Goal: Task Accomplishment & Management: Manage account settings

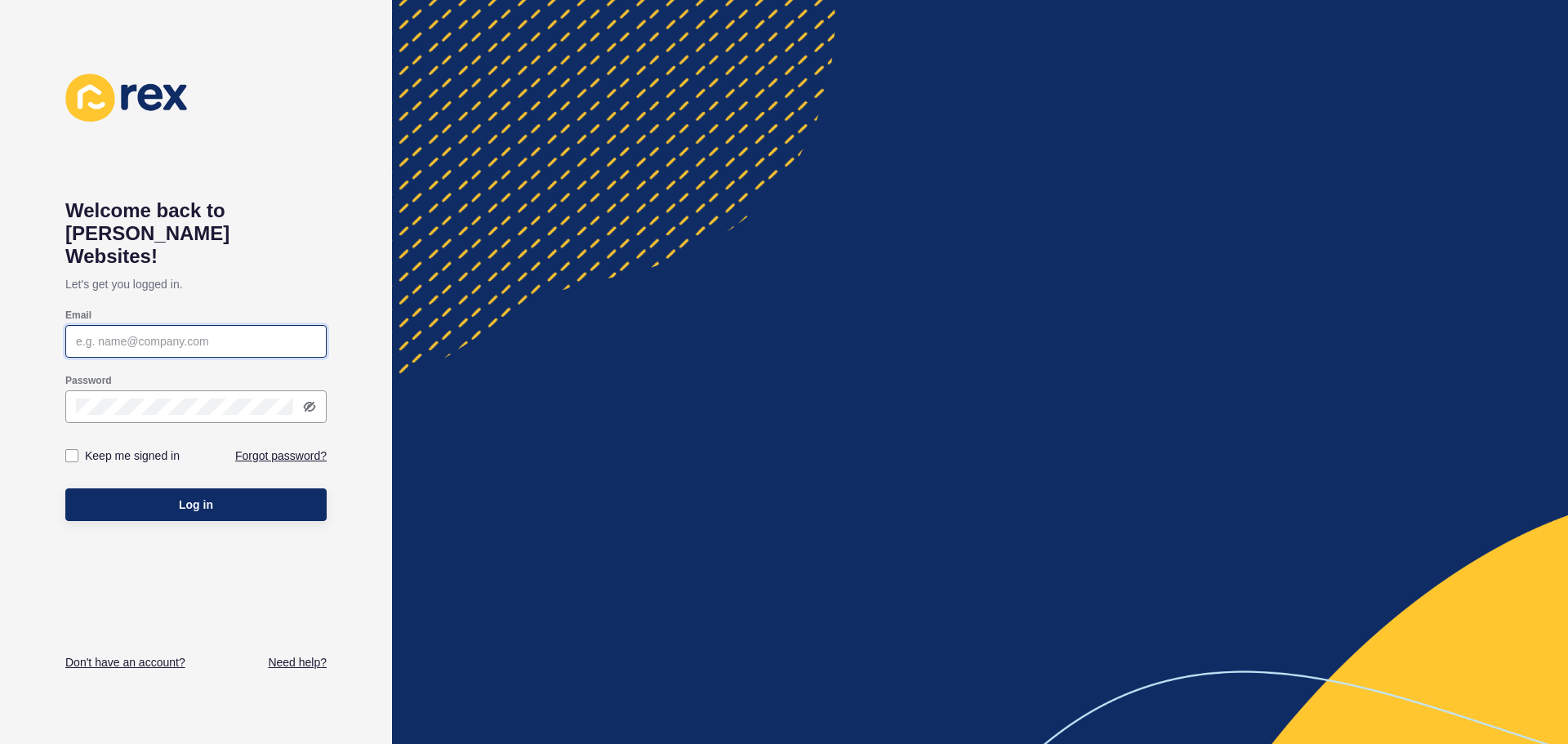
click at [178, 333] on input "Email" at bounding box center [196, 341] width 240 height 16
click at [277, 448] on link "Forgot password?" at bounding box center [281, 456] width 92 height 16
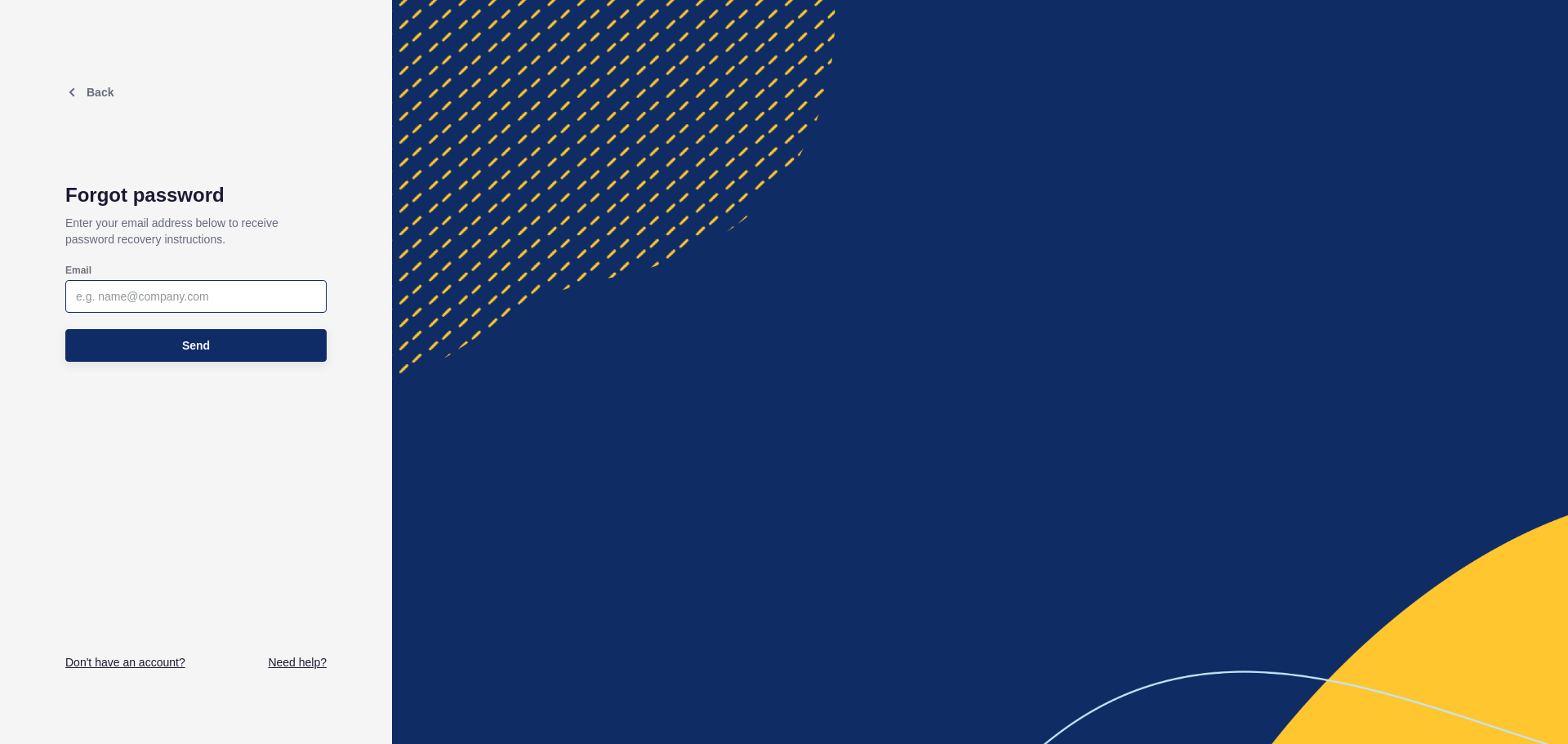
click at [207, 307] on div at bounding box center [196, 296] width 262 height 33
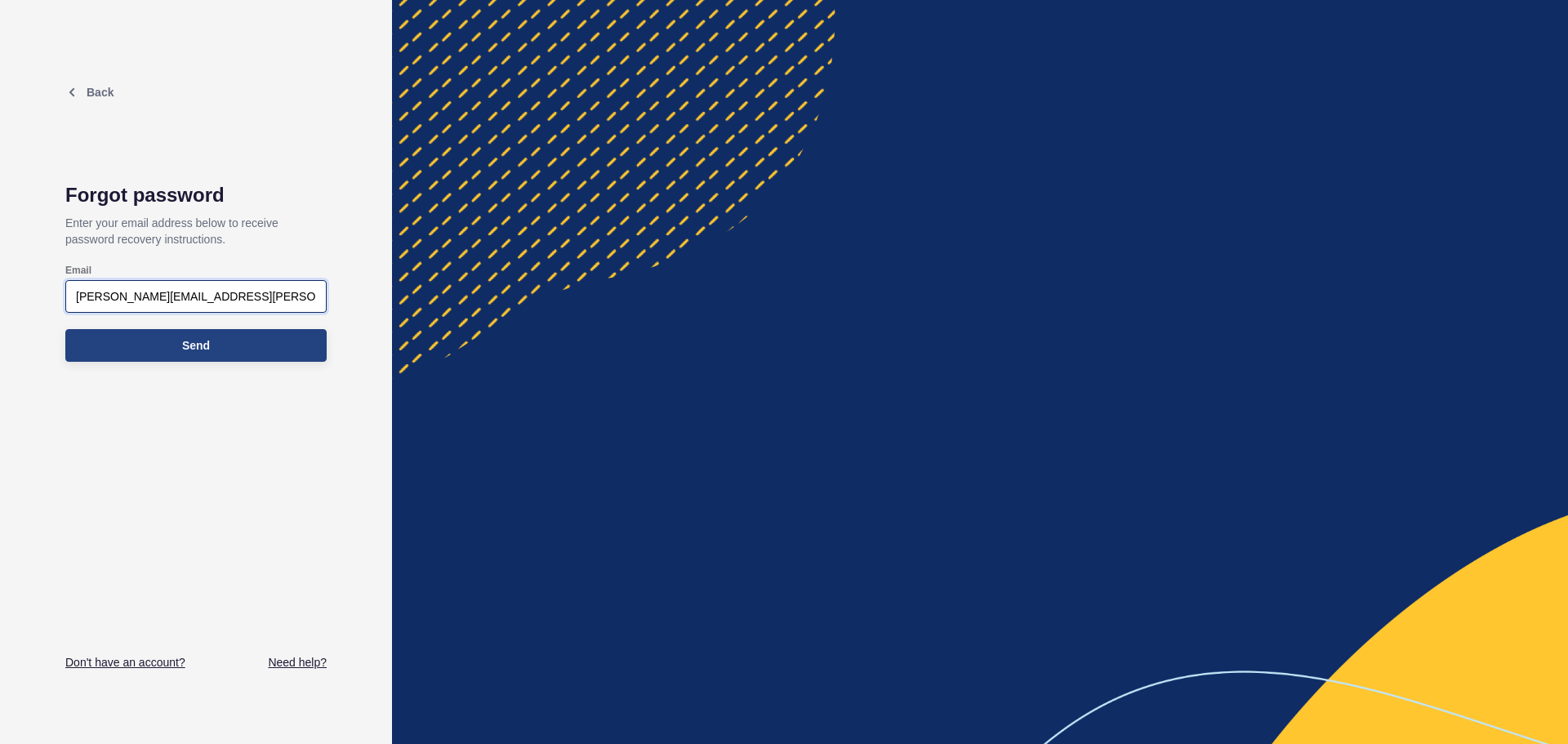
type input "rebecca@ayre.com.au"
click at [215, 339] on button "Send" at bounding box center [196, 346] width 262 height 33
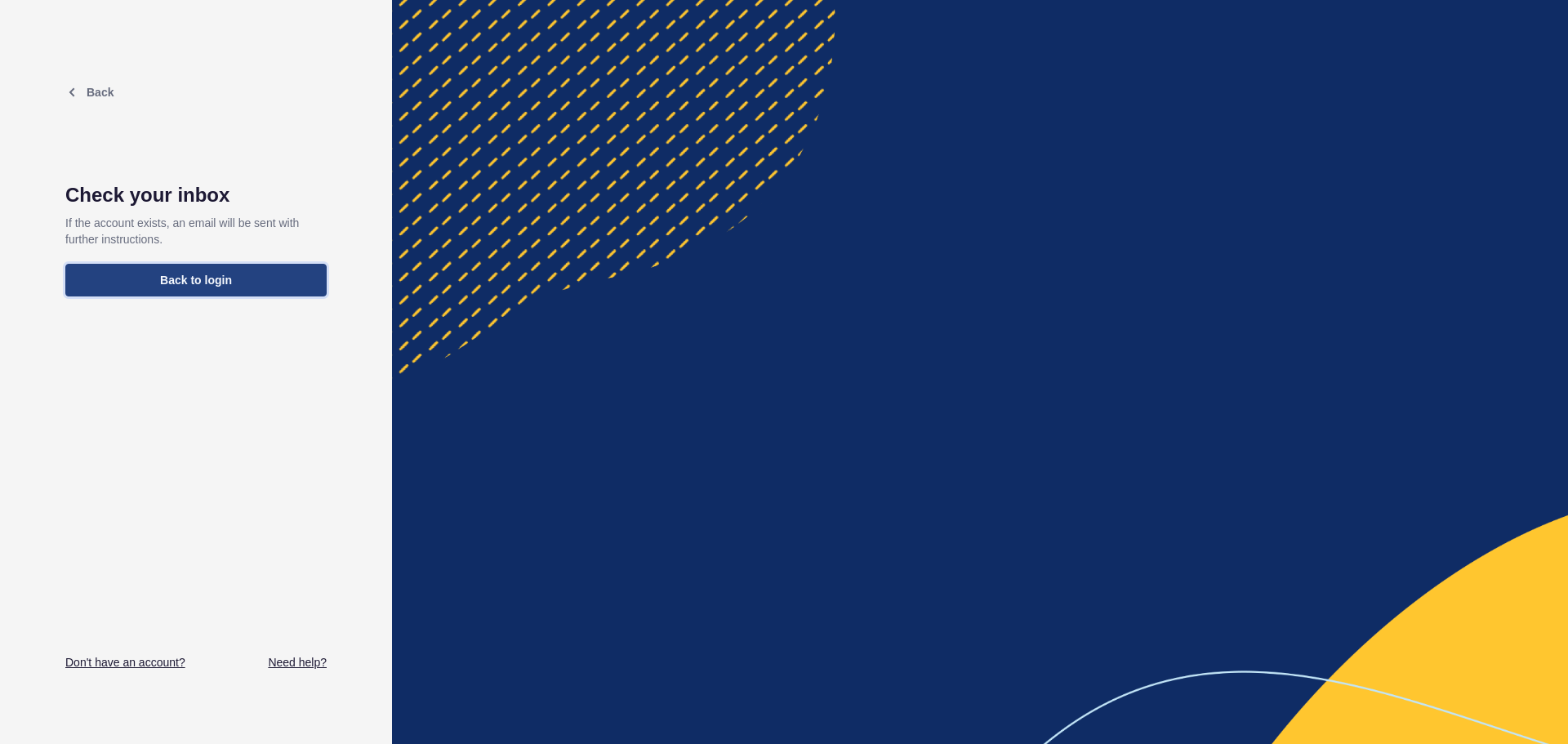
click at [181, 279] on span "Back to login" at bounding box center [196, 280] width 72 height 16
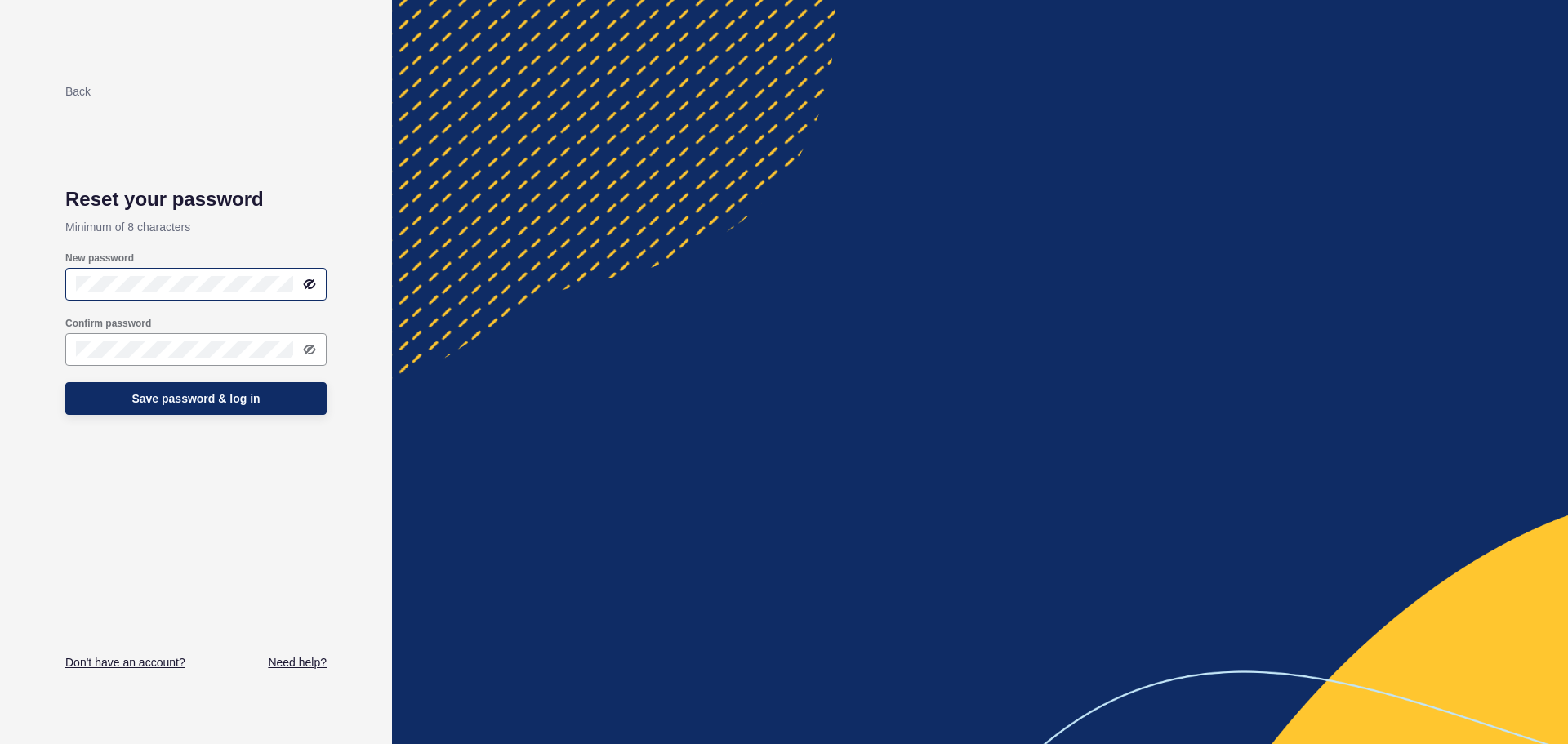
click at [310, 281] on icon at bounding box center [309, 283] width 13 height 13
click at [50, 284] on div "Back Reset your password Minimum of 8 characters New password Confirm password …" at bounding box center [196, 372] width 392 height 744
click at [117, 394] on button "Save password & log in" at bounding box center [196, 398] width 262 height 33
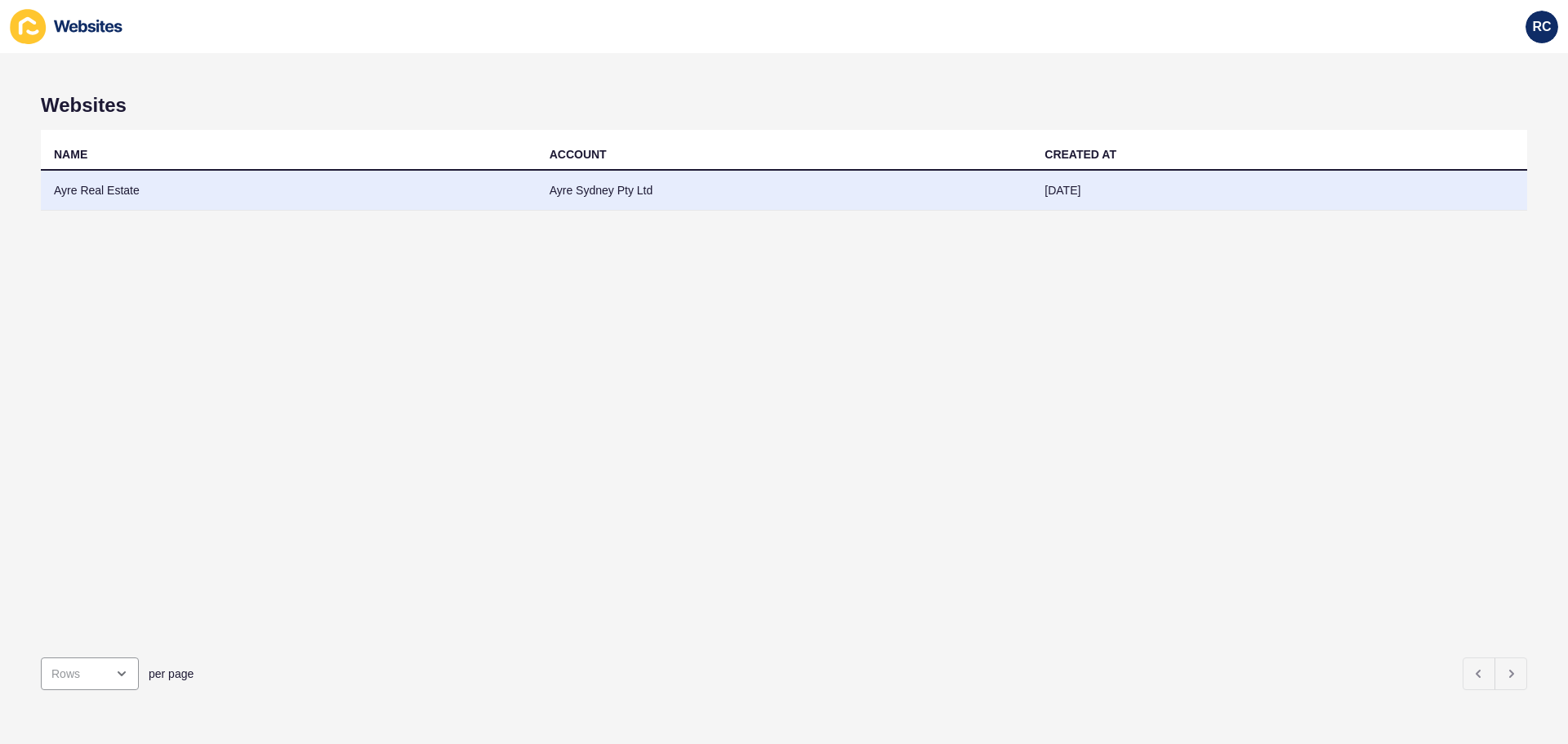
click at [327, 181] on td "Ayre Real Estate" at bounding box center [288, 191] width 496 height 40
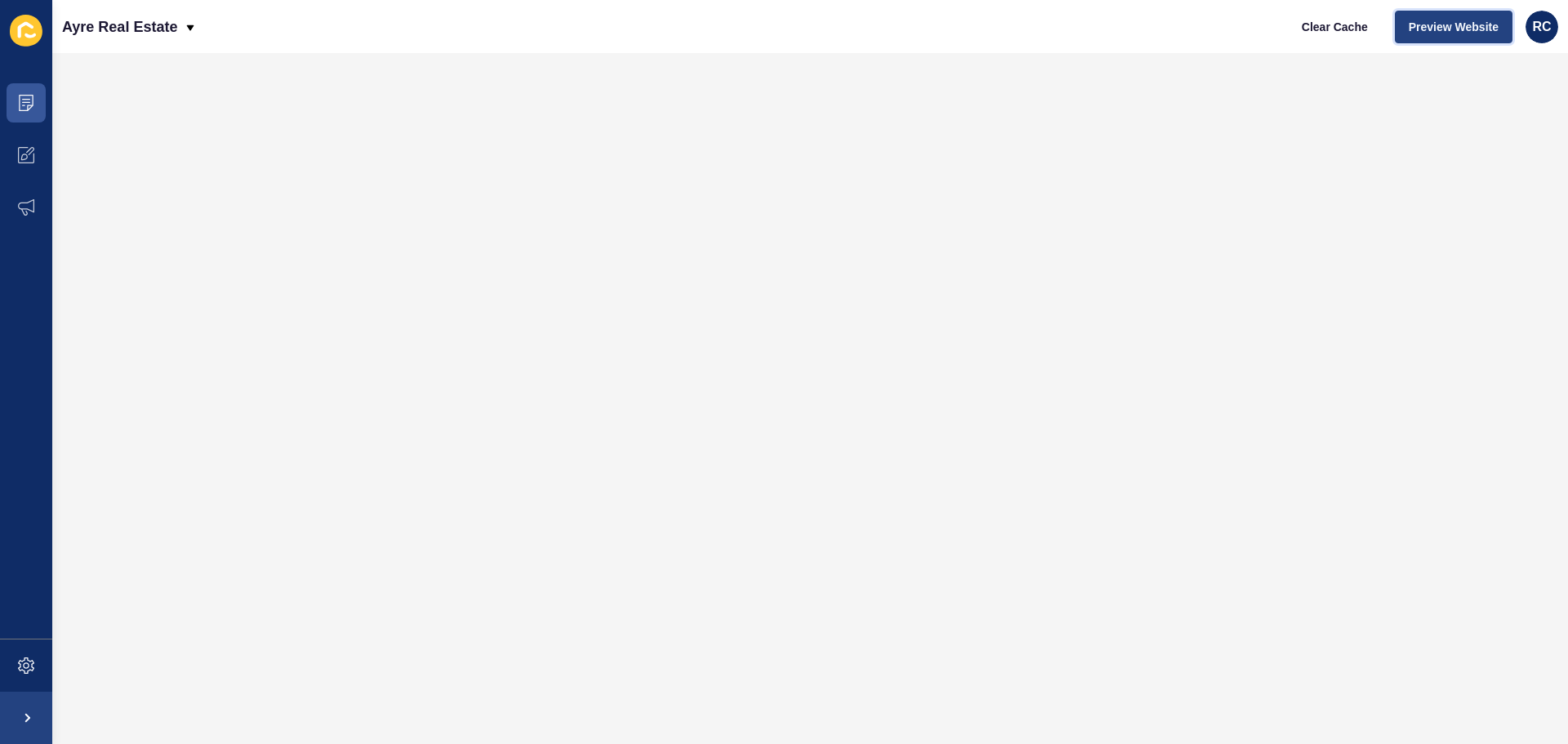
click at [1463, 16] on button "Preview Website" at bounding box center [1454, 27] width 118 height 33
